Goal: Task Accomplishment & Management: Complete application form

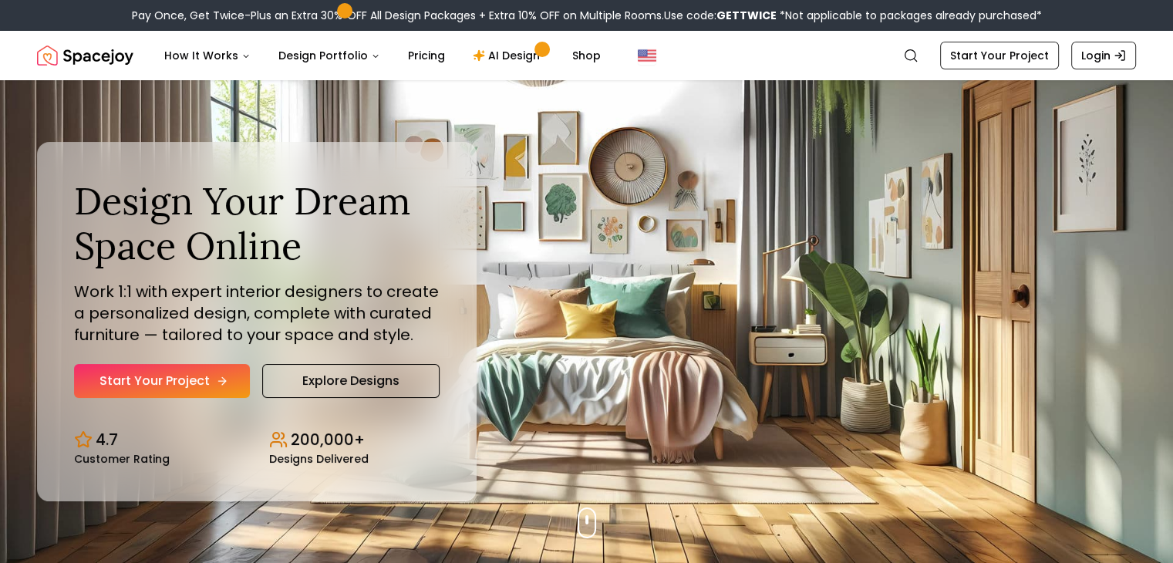
click at [179, 382] on link "Start Your Project" at bounding box center [162, 381] width 176 height 34
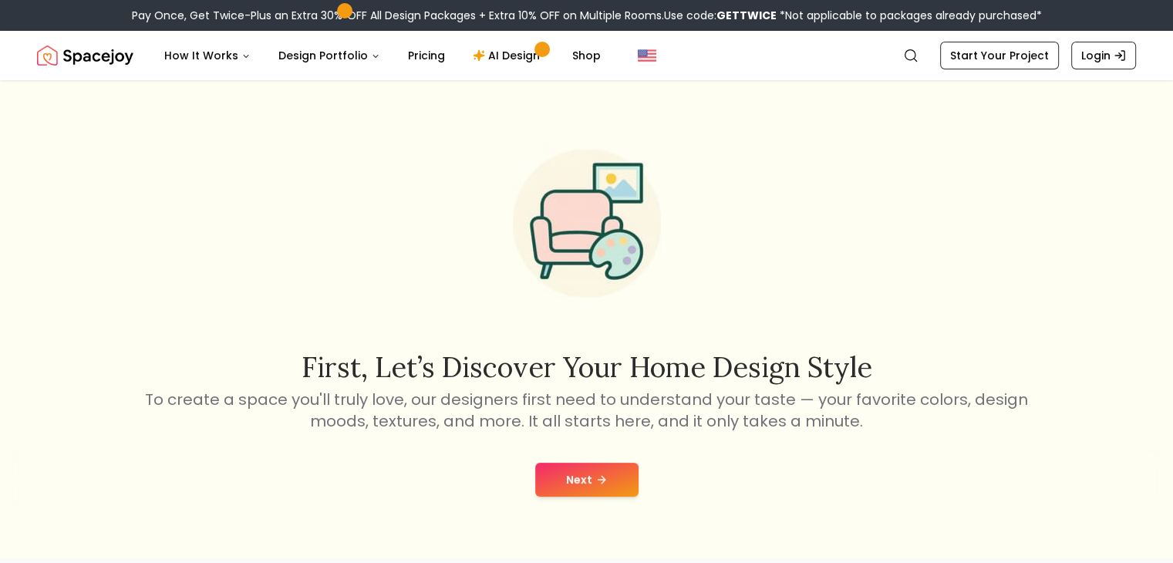
click at [598, 469] on button "Next" at bounding box center [586, 480] width 103 height 34
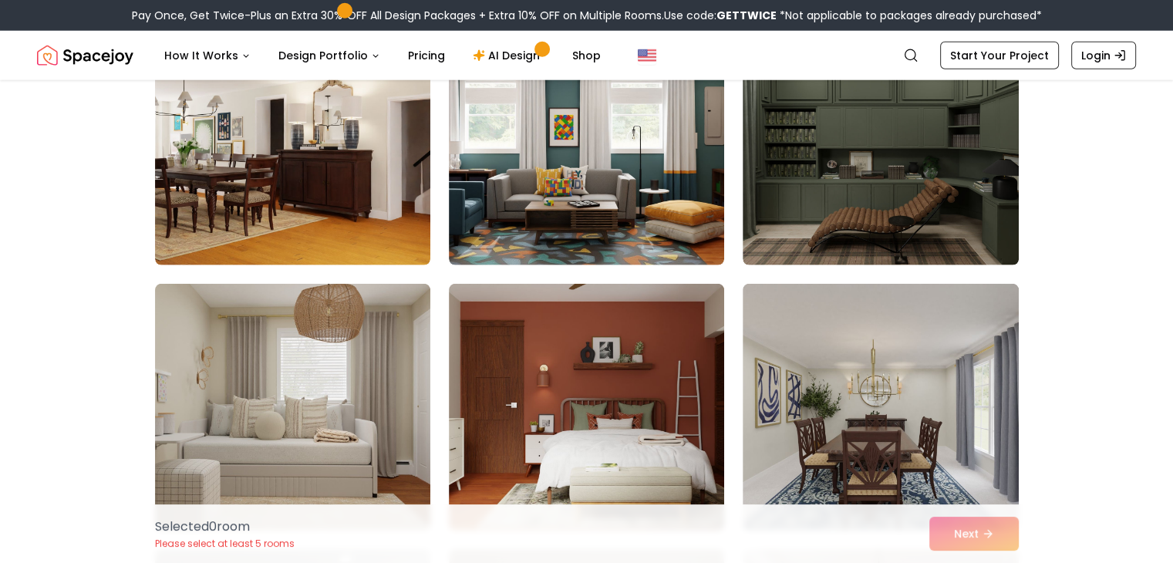
scroll to position [4317, 0]
